Goal: Check status: Check status

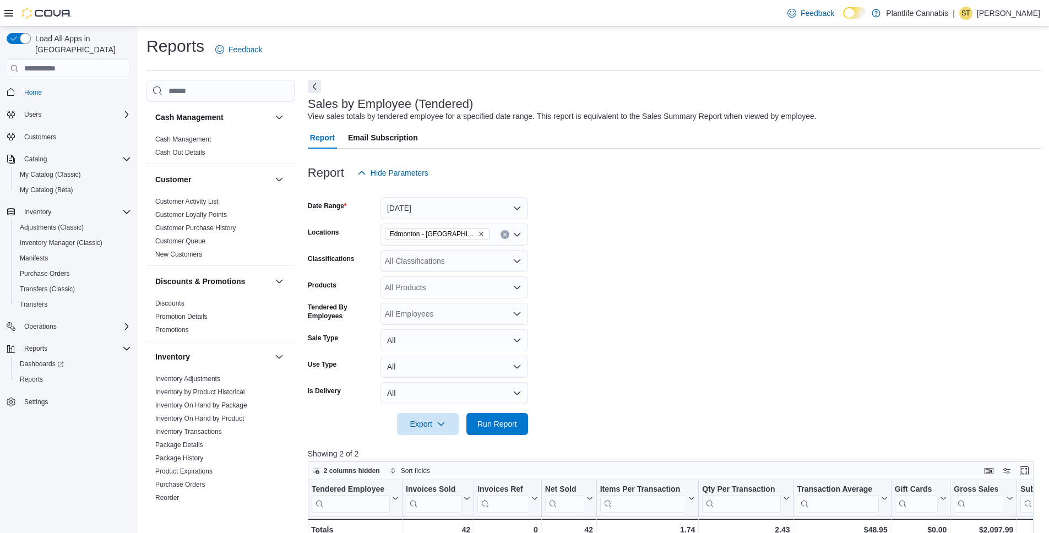
scroll to position [364, 0]
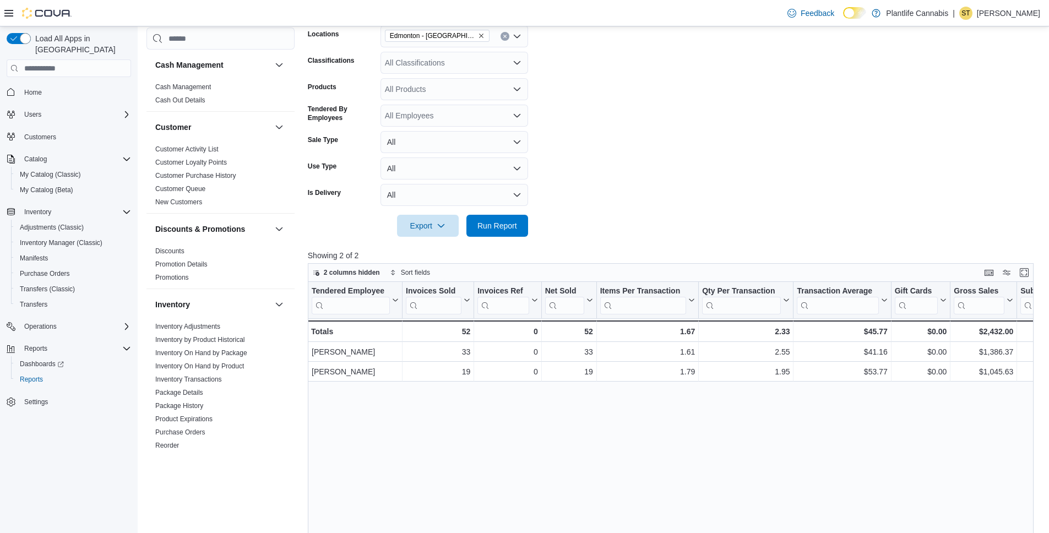
scroll to position [225, 0]
